Goal: Submit feedback/report problem

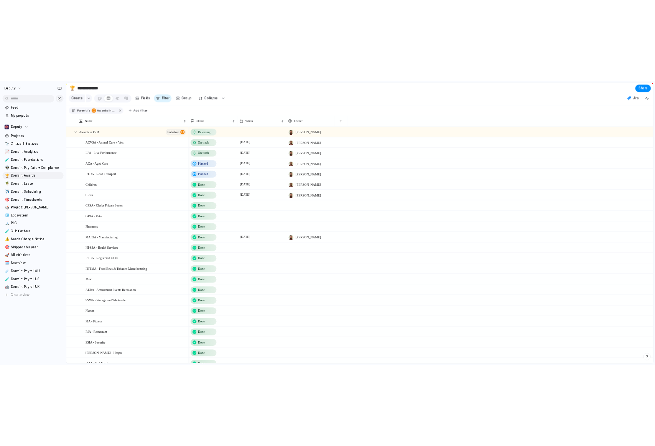
scroll to position [30, 0]
